Goal: Task Accomplishment & Management: Manage account settings

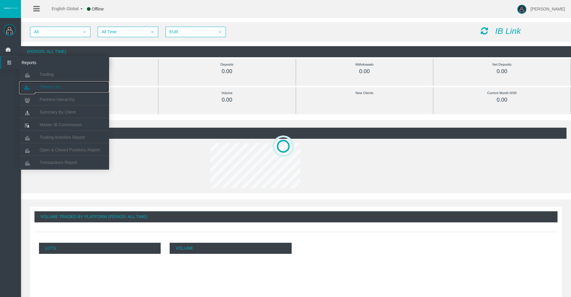
click at [48, 86] on span "Clients List" at bounding box center [50, 87] width 20 height 5
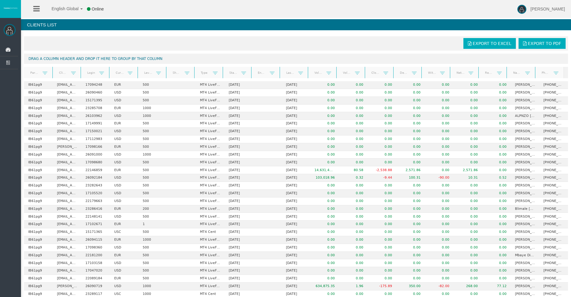
click at [235, 71] on link "Start Date" at bounding box center [234, 73] width 16 height 8
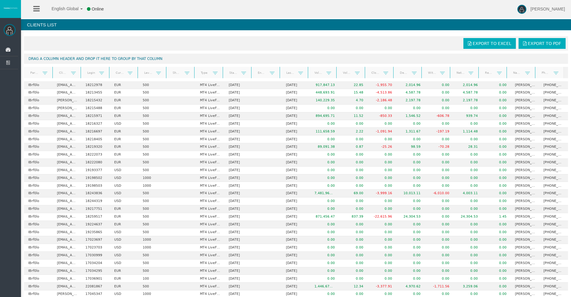
click at [235, 71] on link "Start Date" at bounding box center [234, 73] width 16 height 8
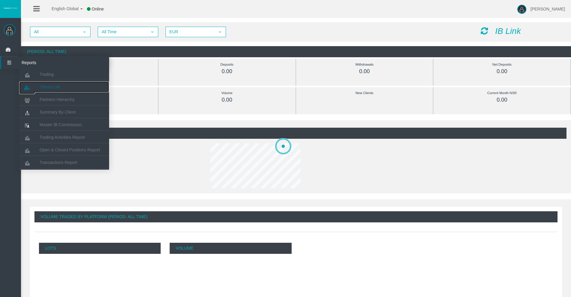
click at [52, 85] on span "Clients List" at bounding box center [50, 87] width 20 height 5
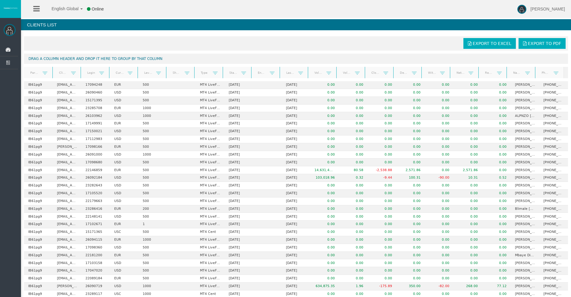
click at [231, 73] on link "Start Date" at bounding box center [234, 73] width 16 height 8
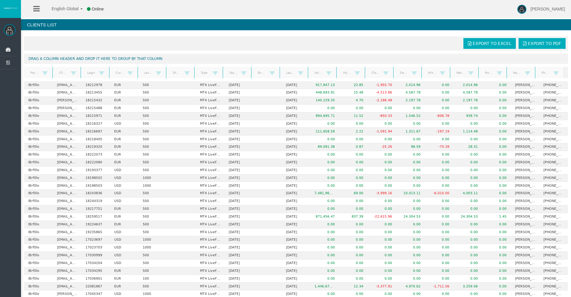
click at [231, 73] on link "Start Date" at bounding box center [234, 73] width 16 height 8
